Goal: Task Accomplishment & Management: Manage account settings

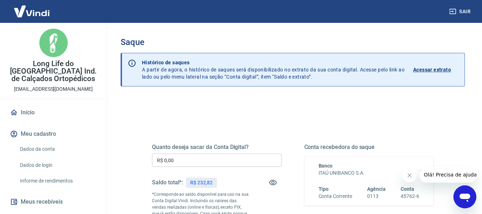
click at [429, 67] on p "Acessar extrato" at bounding box center [432, 69] width 38 height 7
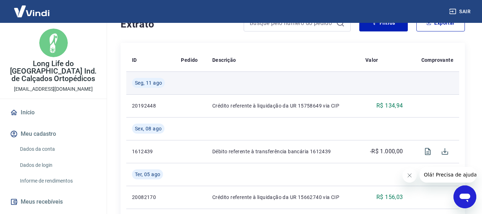
scroll to position [159, 0]
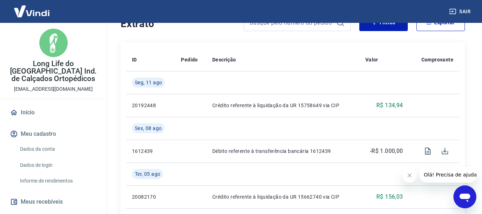
click at [463, 14] on button "Sair" at bounding box center [461, 11] width 26 height 13
